Goal: Check status: Check status

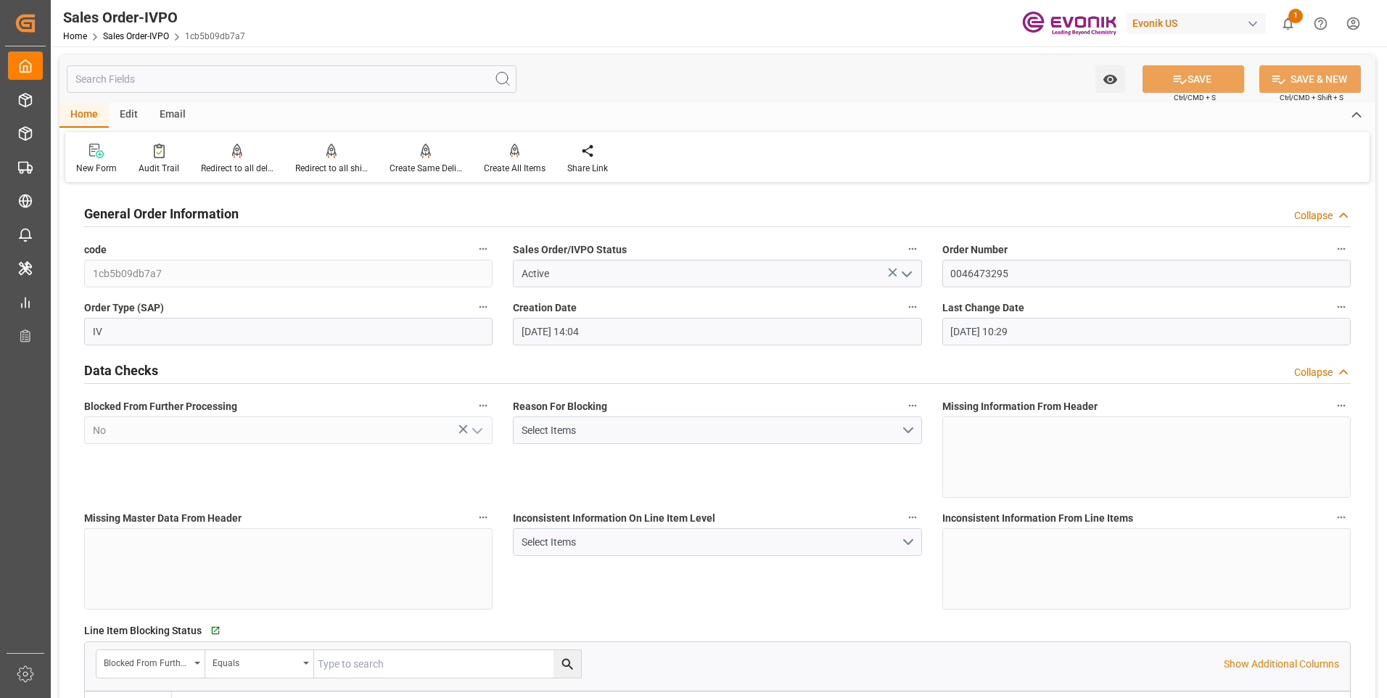
scroll to position [2862, 0]
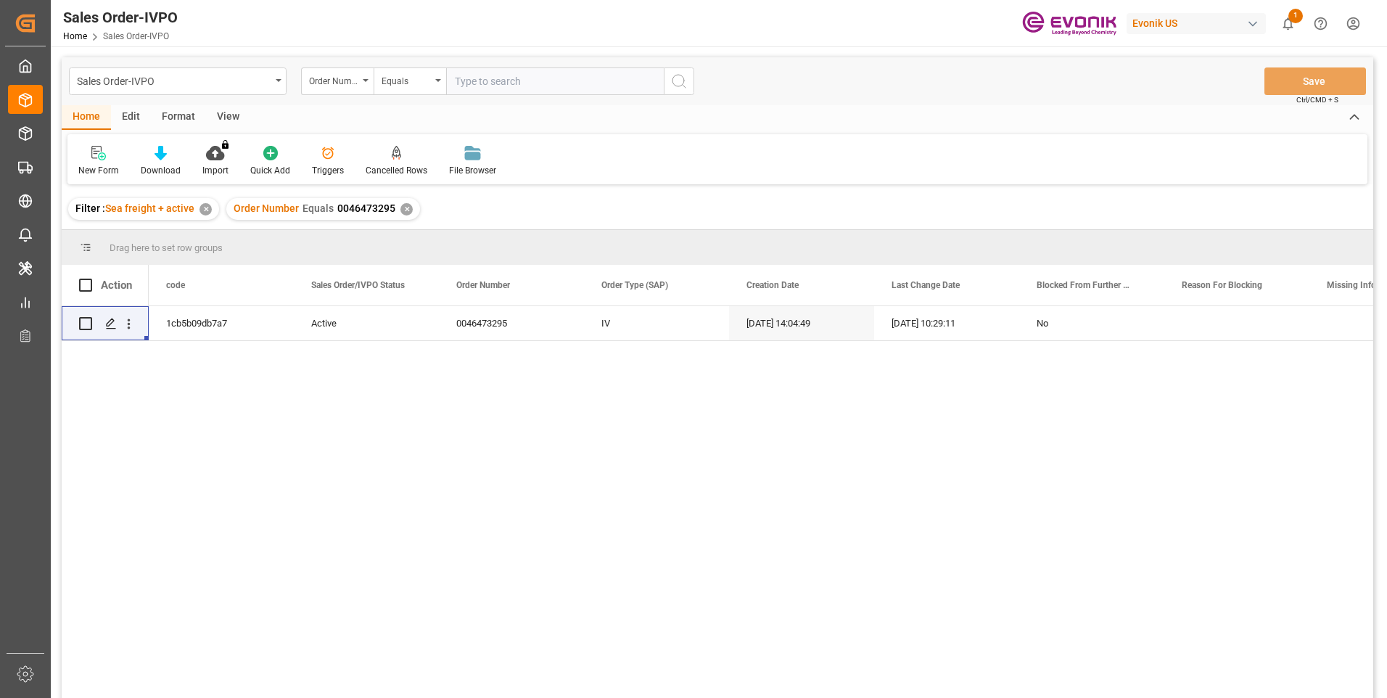
click at [478, 80] on input "text" at bounding box center [555, 81] width 218 height 28
paste input "2007164341"
type input "2007164341"
click at [683, 78] on icon "search button" at bounding box center [678, 81] width 17 height 17
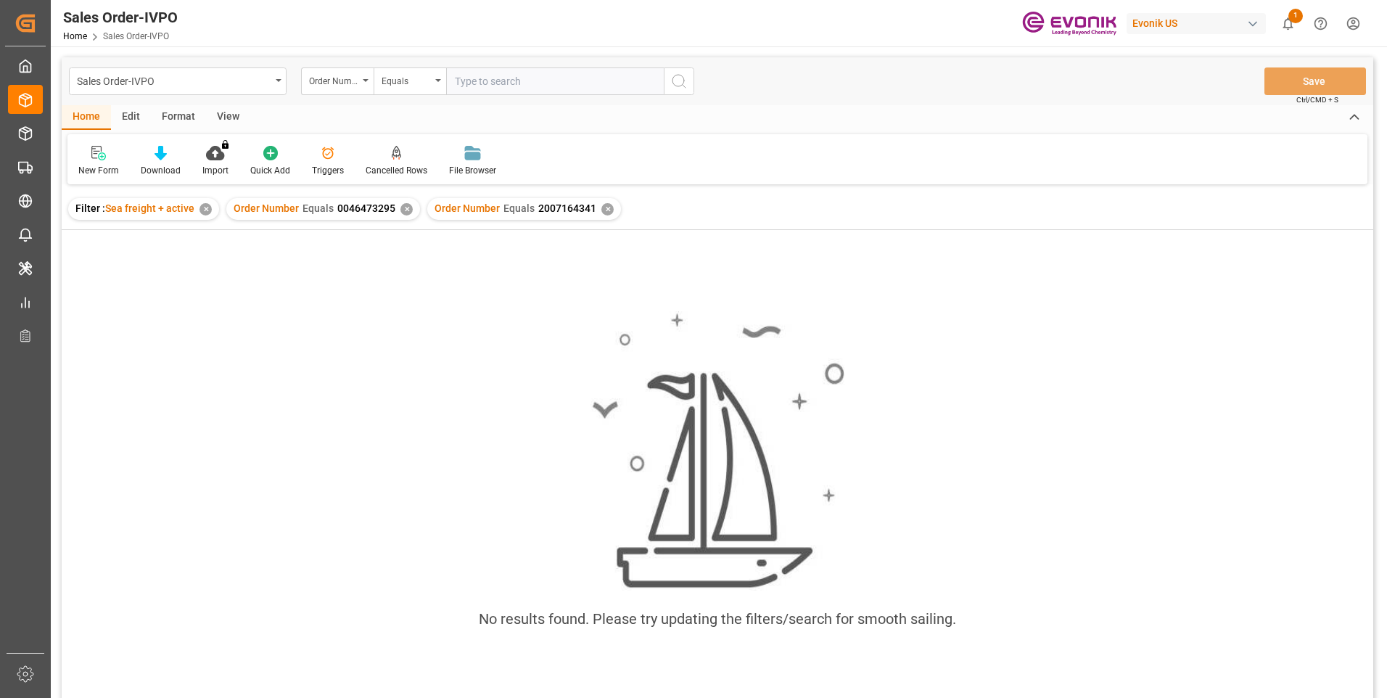
click at [406, 208] on div "✕" at bounding box center [407, 209] width 12 height 12
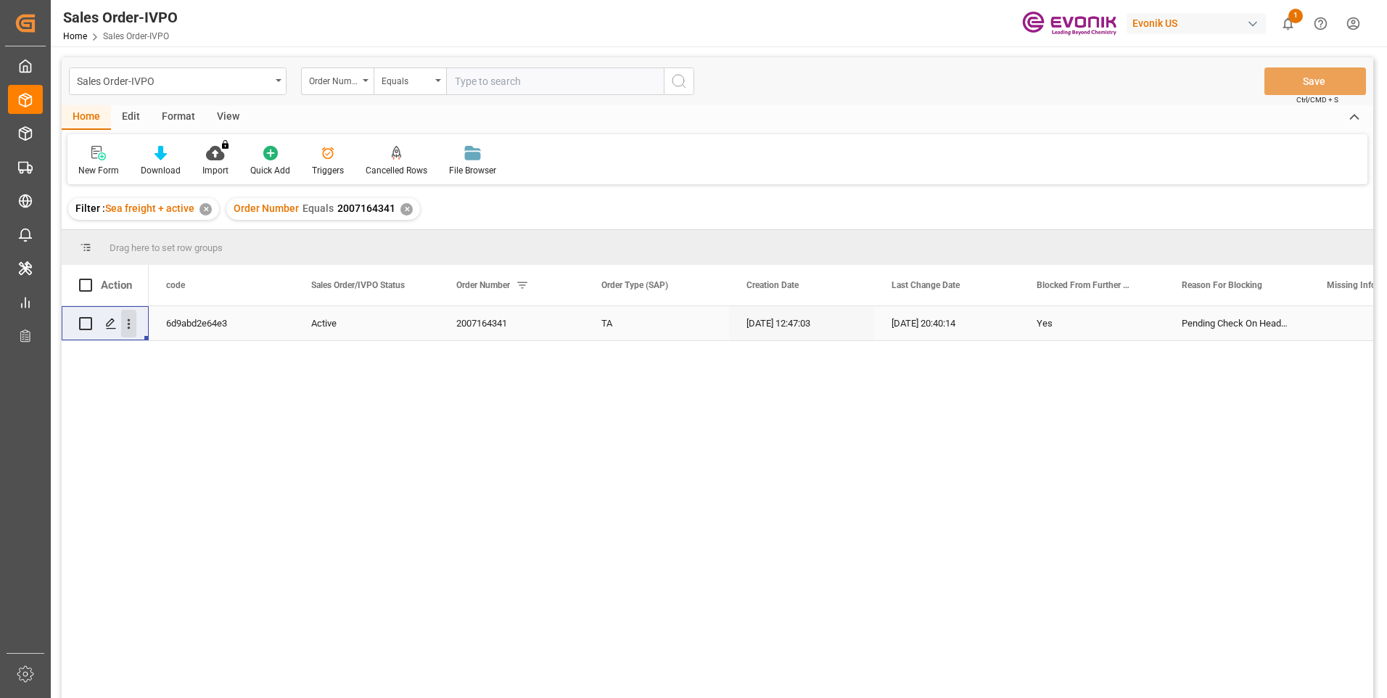
click at [131, 325] on icon "open menu" at bounding box center [128, 323] width 15 height 15
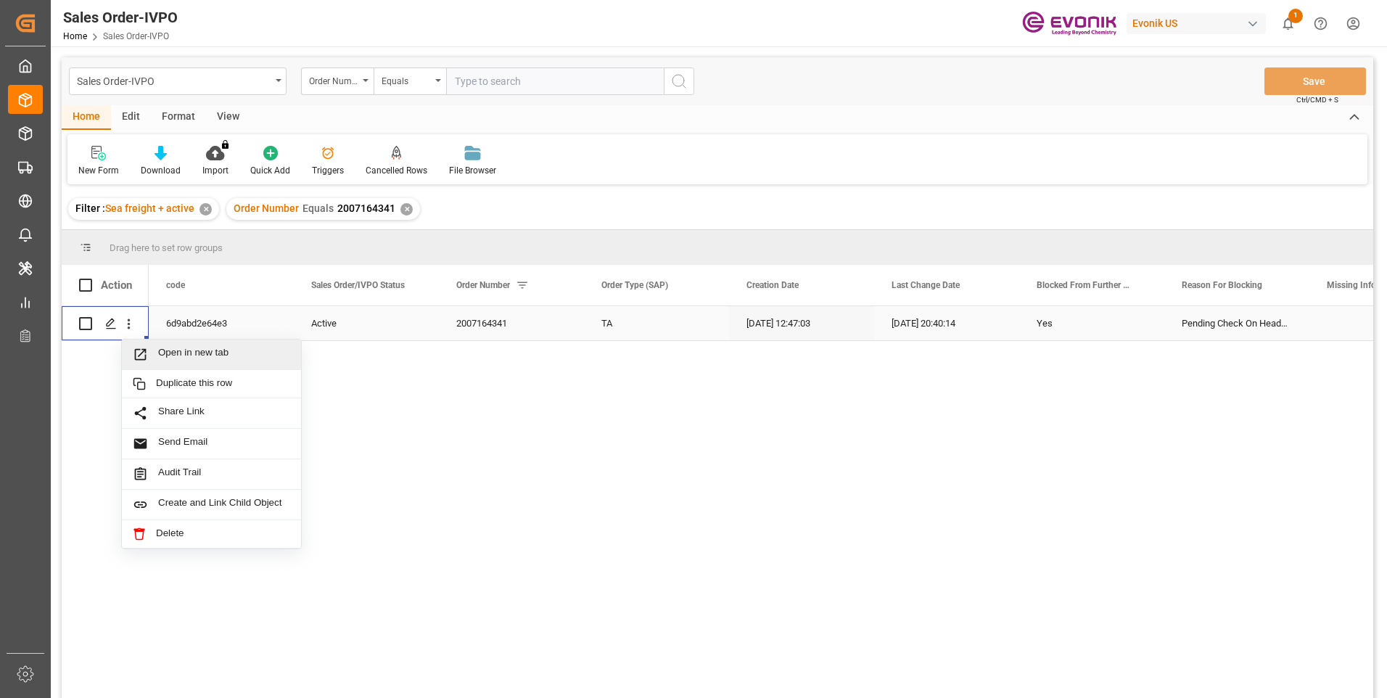
click at [186, 350] on span "Open in new tab" at bounding box center [224, 354] width 132 height 15
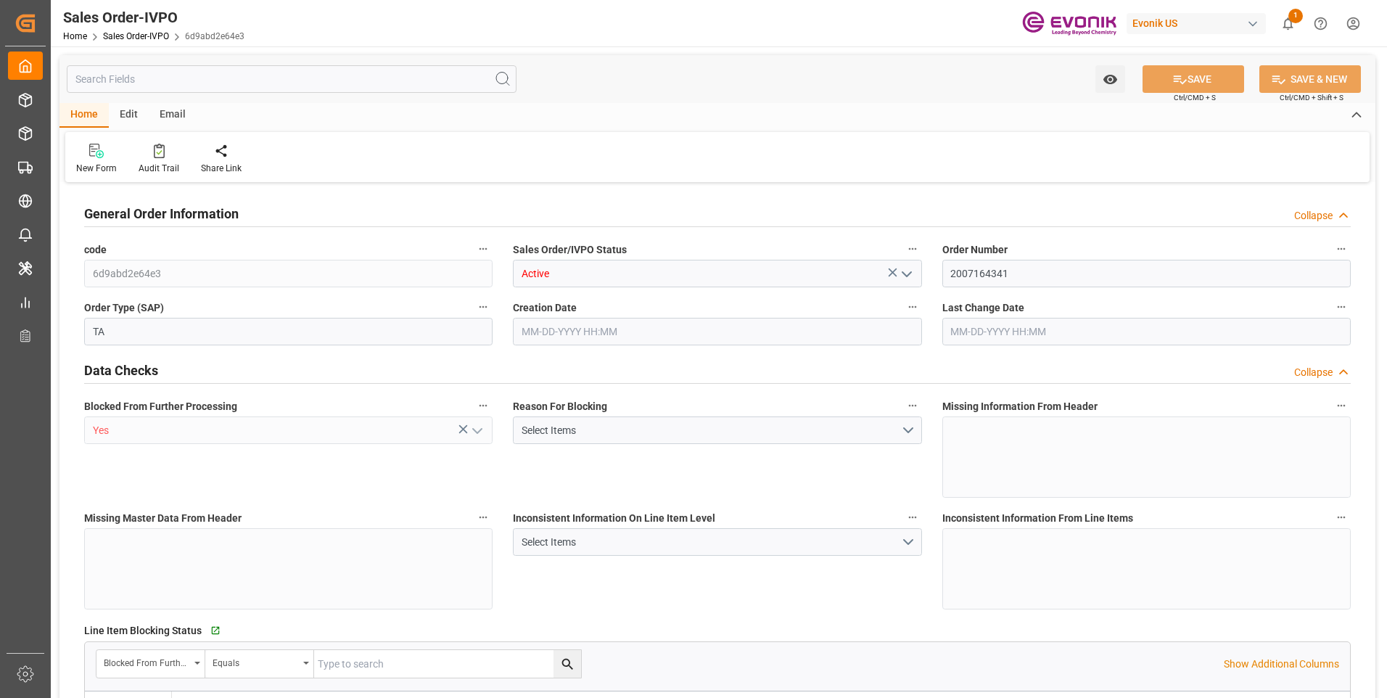
type input "ECGYE"
type input "0"
type input "1"
type input "2"
type input "1"
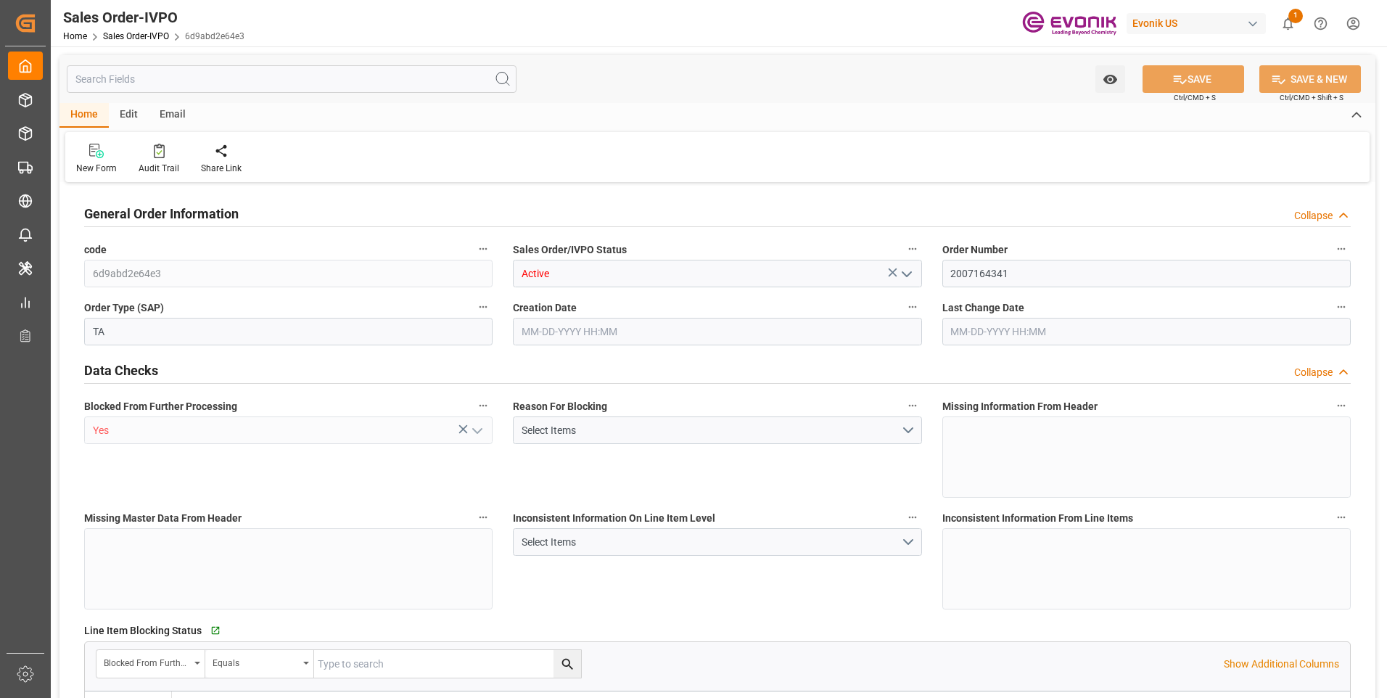
type input "20548"
type input "55.4848"
type input "19000"
type input "60"
type input "09-24-2025 12:47"
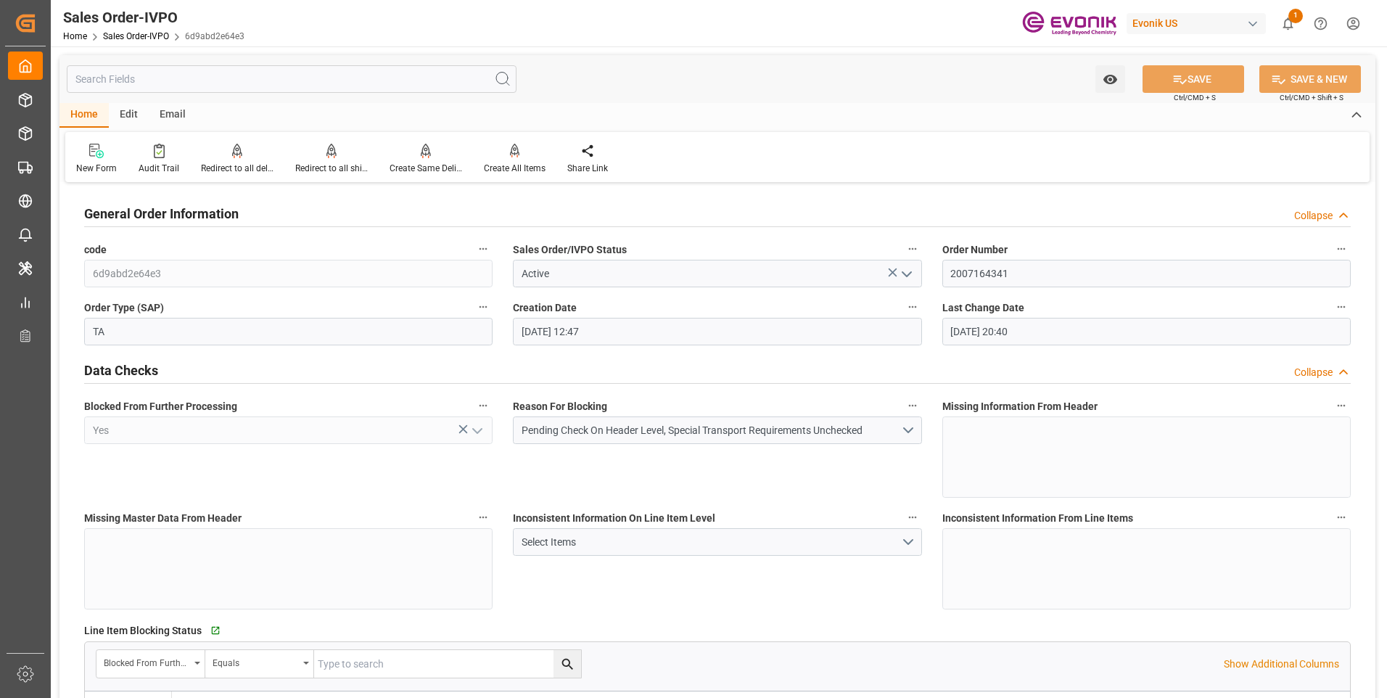
type input "09-25-2025 20:40"
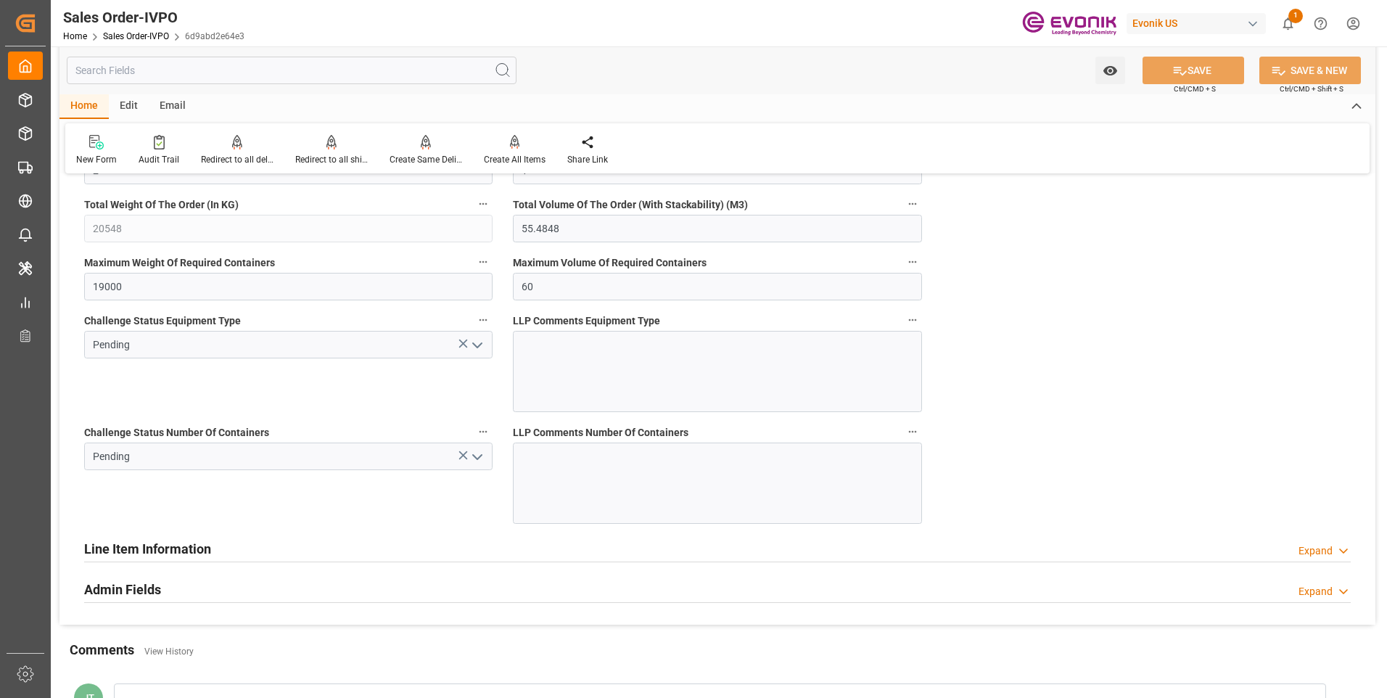
scroll to position [2975, 0]
